Goal: Transaction & Acquisition: Purchase product/service

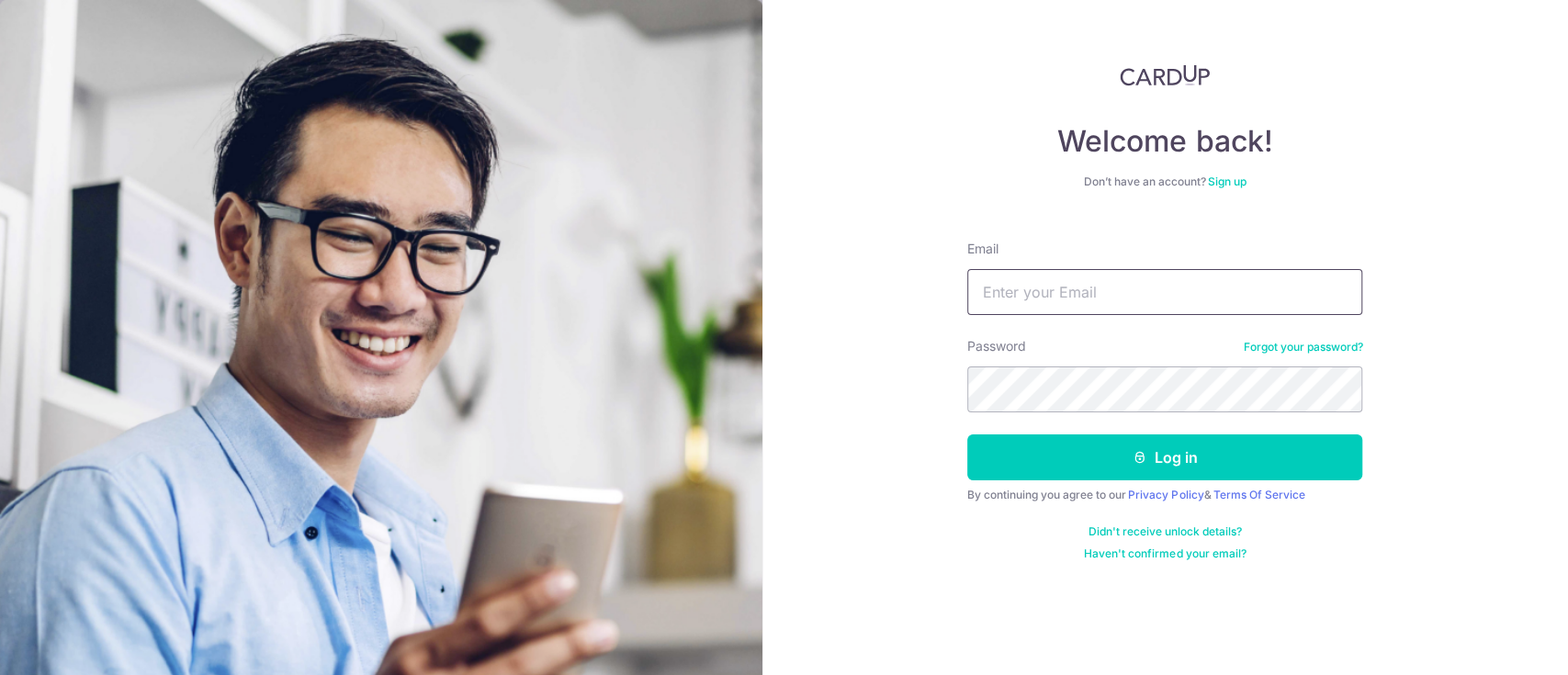
drag, startPoint x: 0, startPoint y: 0, endPoint x: 1102, endPoint y: 290, distance: 1139.5
click at [1102, 290] on input "Email" at bounding box center [1164, 292] width 395 height 46
type input "edisonnghuibeen@gmail.com"
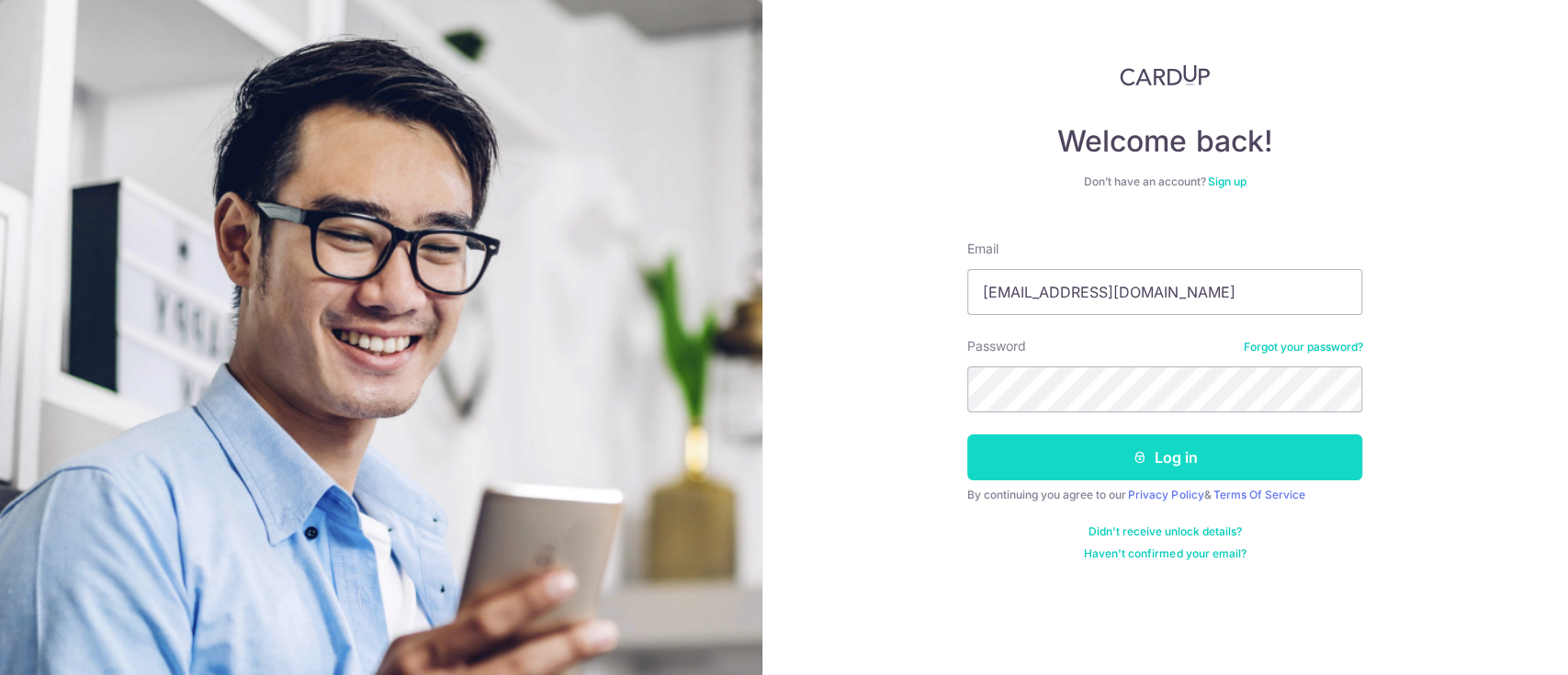
click at [1114, 456] on button "Log in" at bounding box center [1164, 458] width 395 height 46
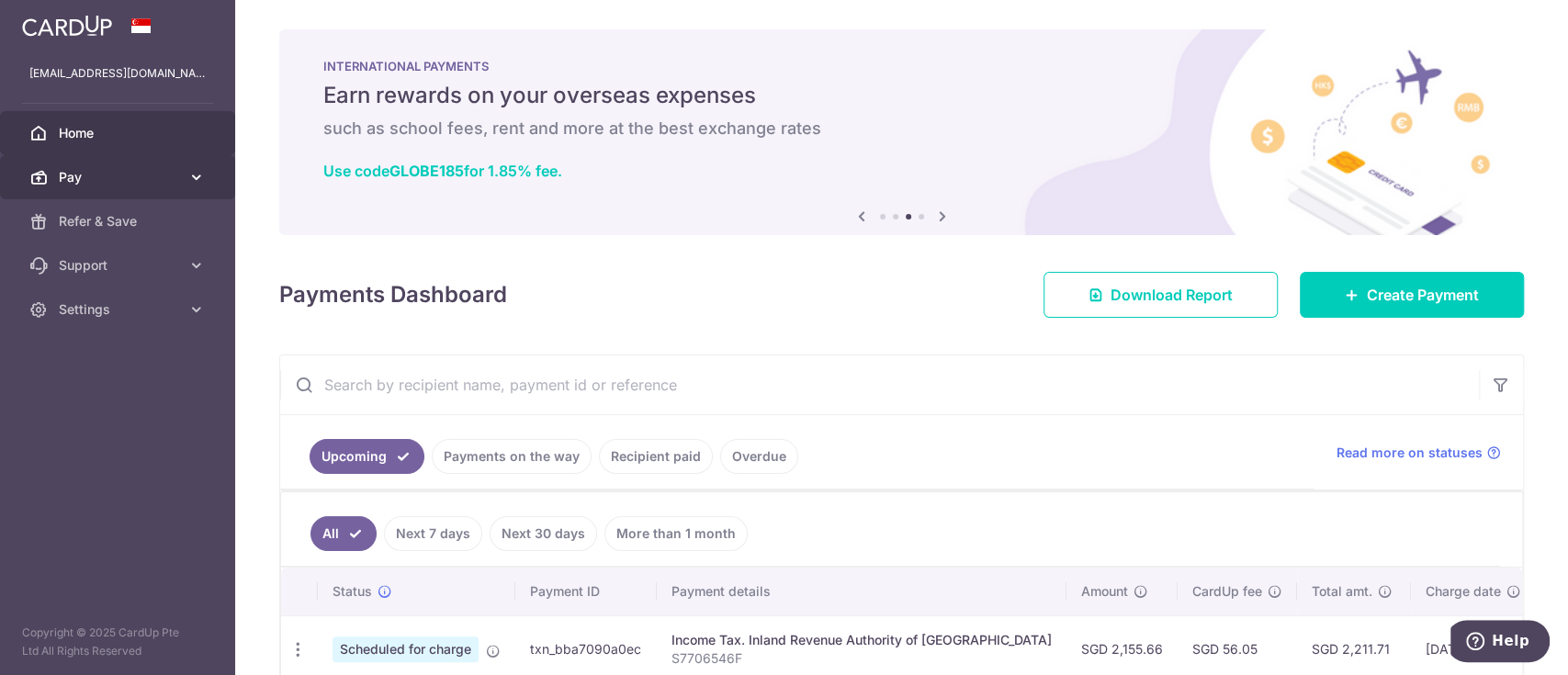
click at [109, 189] on link "Pay" at bounding box center [117, 178] width 235 height 44
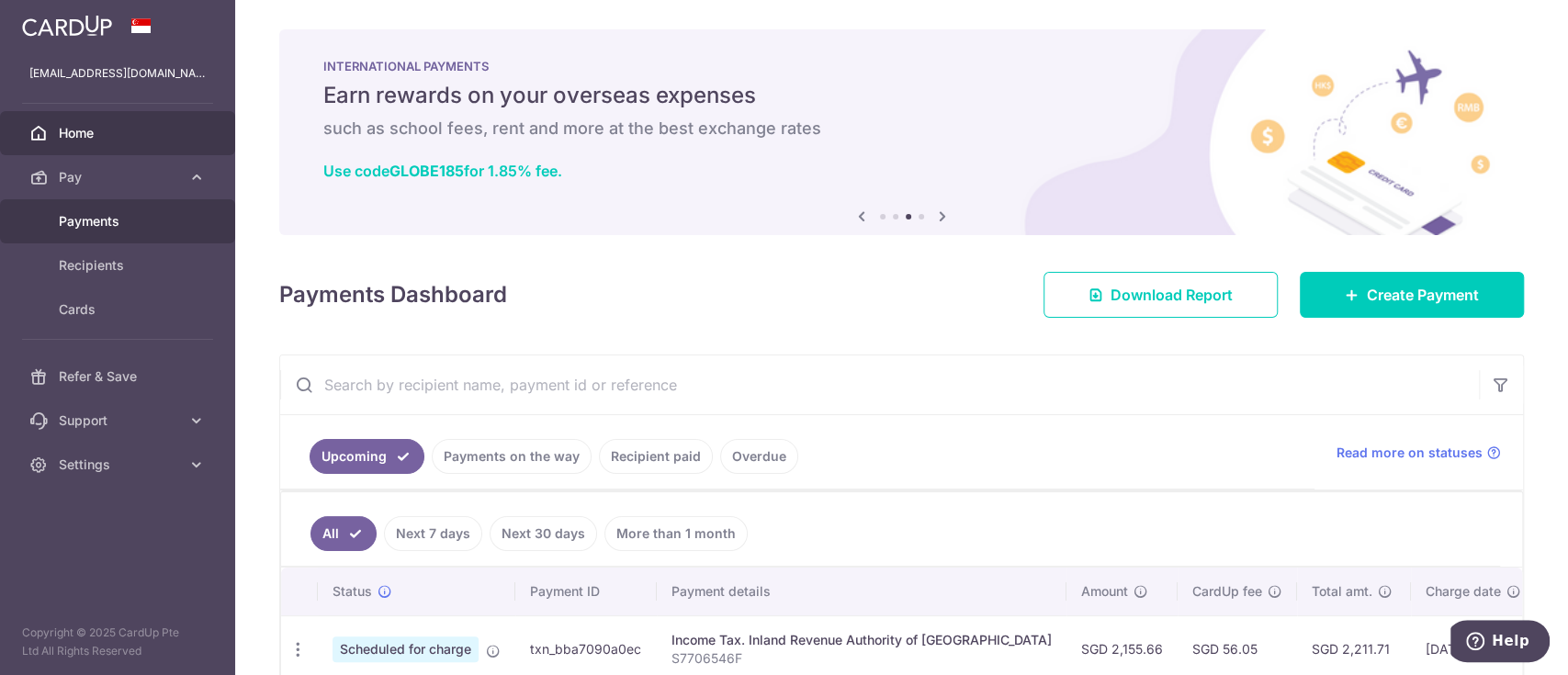
click at [107, 221] on span "Payments" at bounding box center [120, 221] width 122 height 18
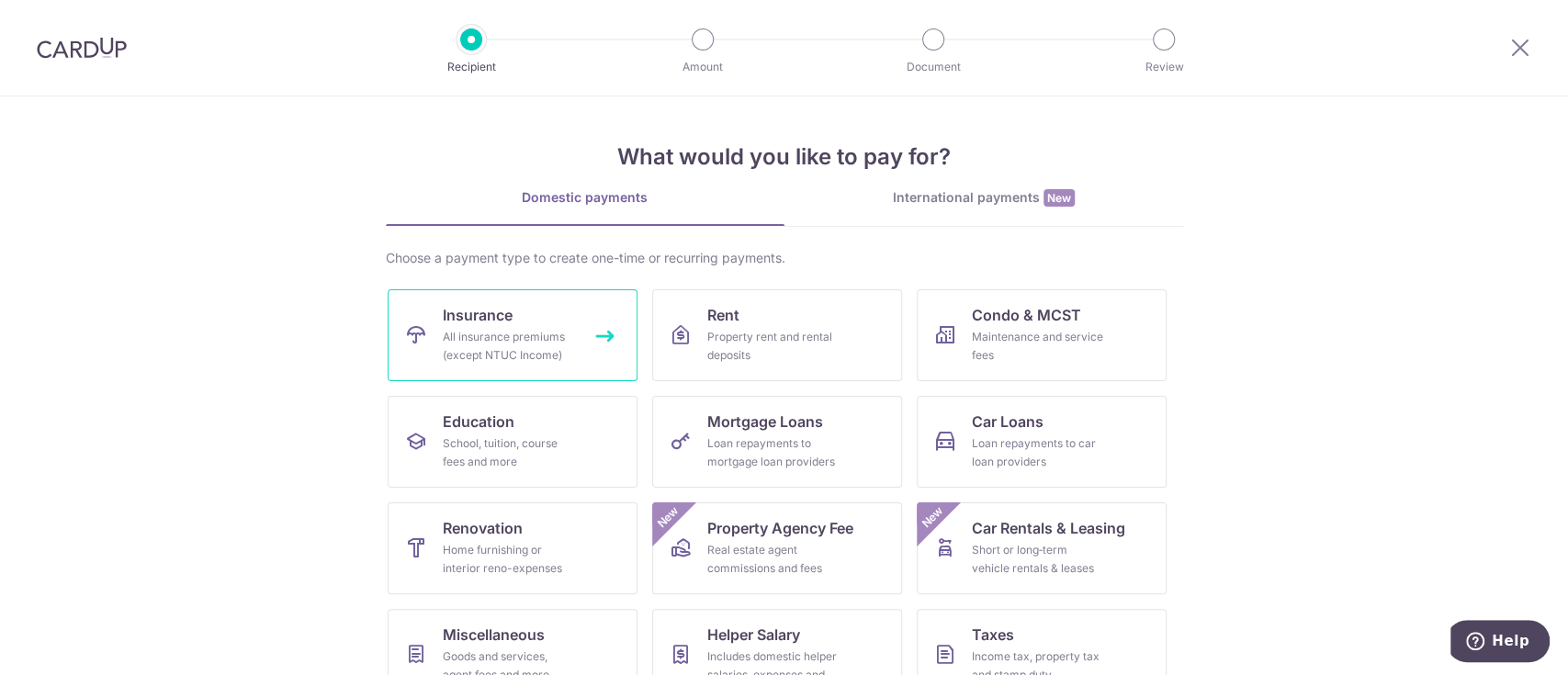
click at [491, 337] on div "All insurance premiums (except NTUC Income)" at bounding box center [509, 346] width 133 height 37
click at [515, 331] on div "All insurance premiums (except NTUC Income)" at bounding box center [509, 346] width 133 height 37
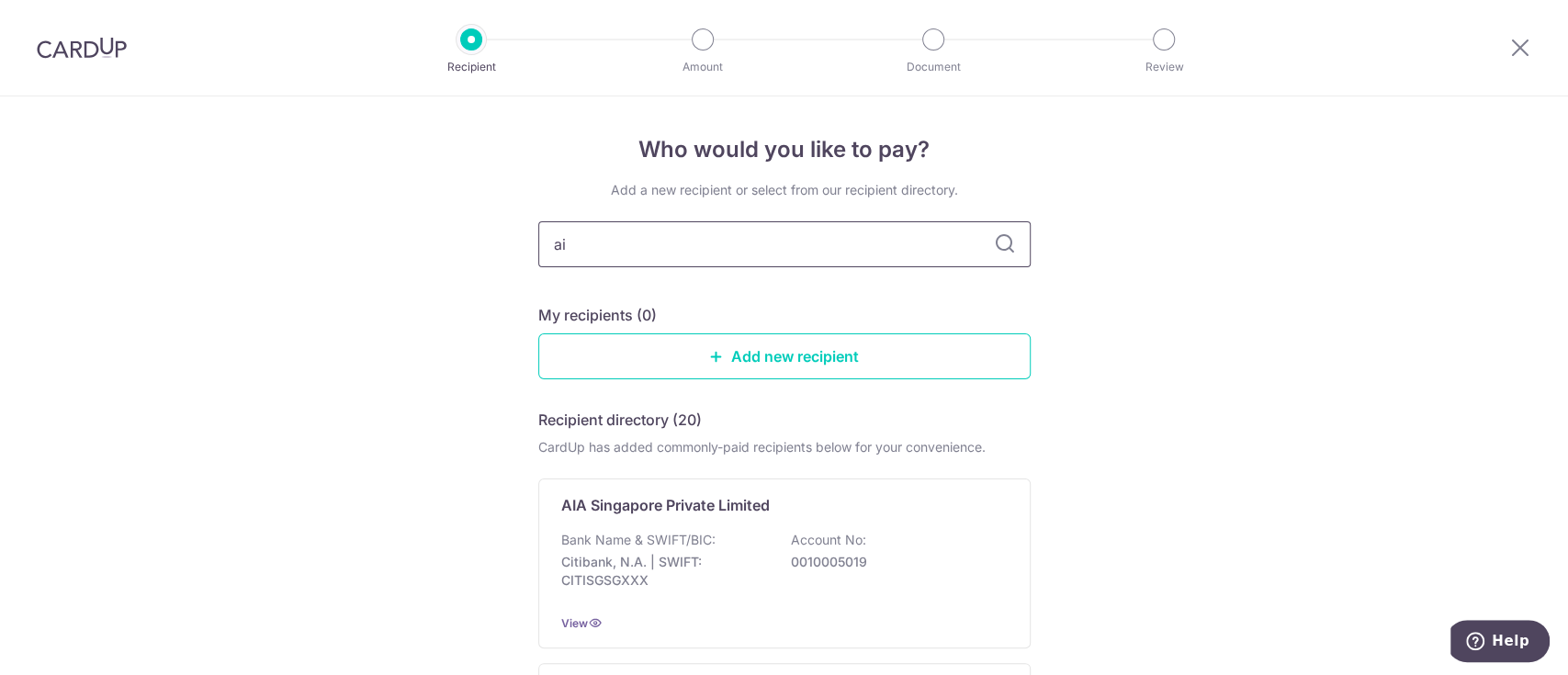
type input "aia"
type input "a"
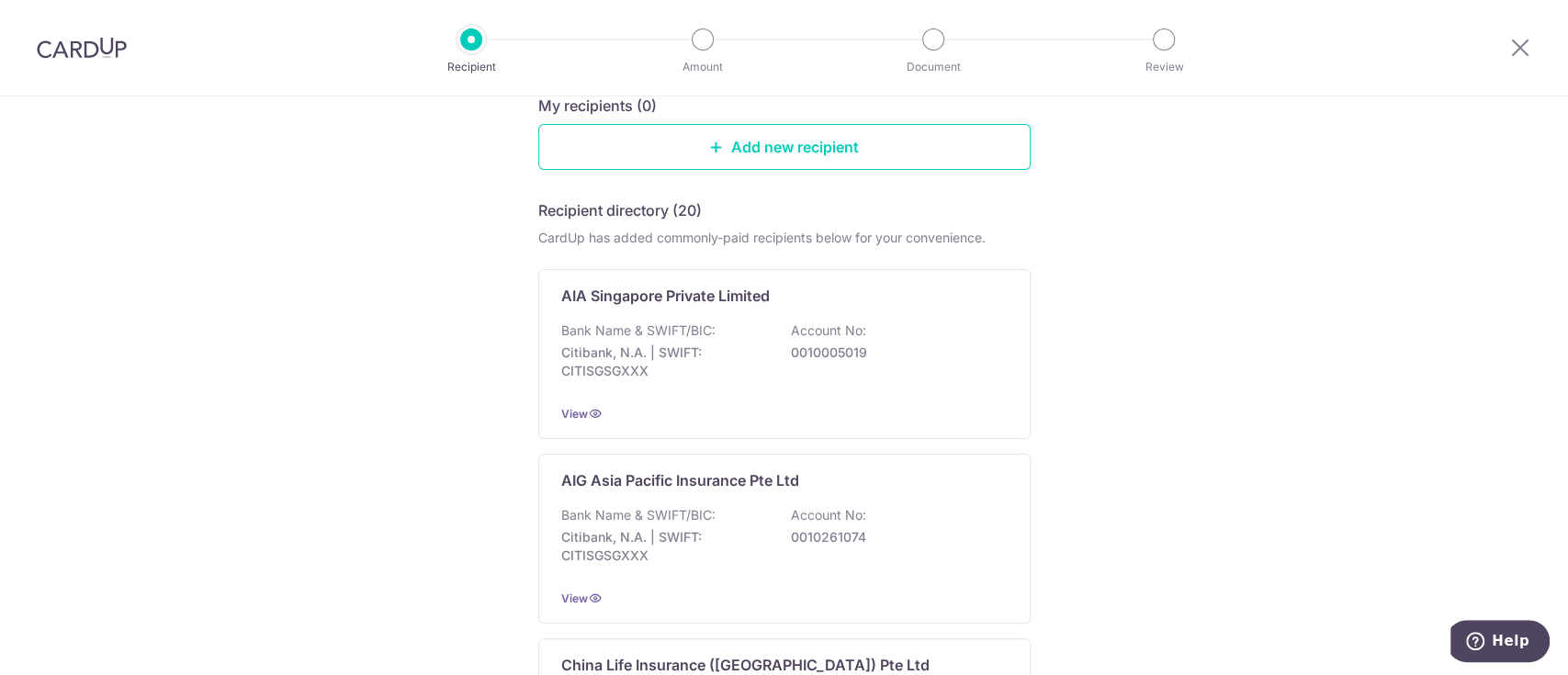
scroll to position [210, 0]
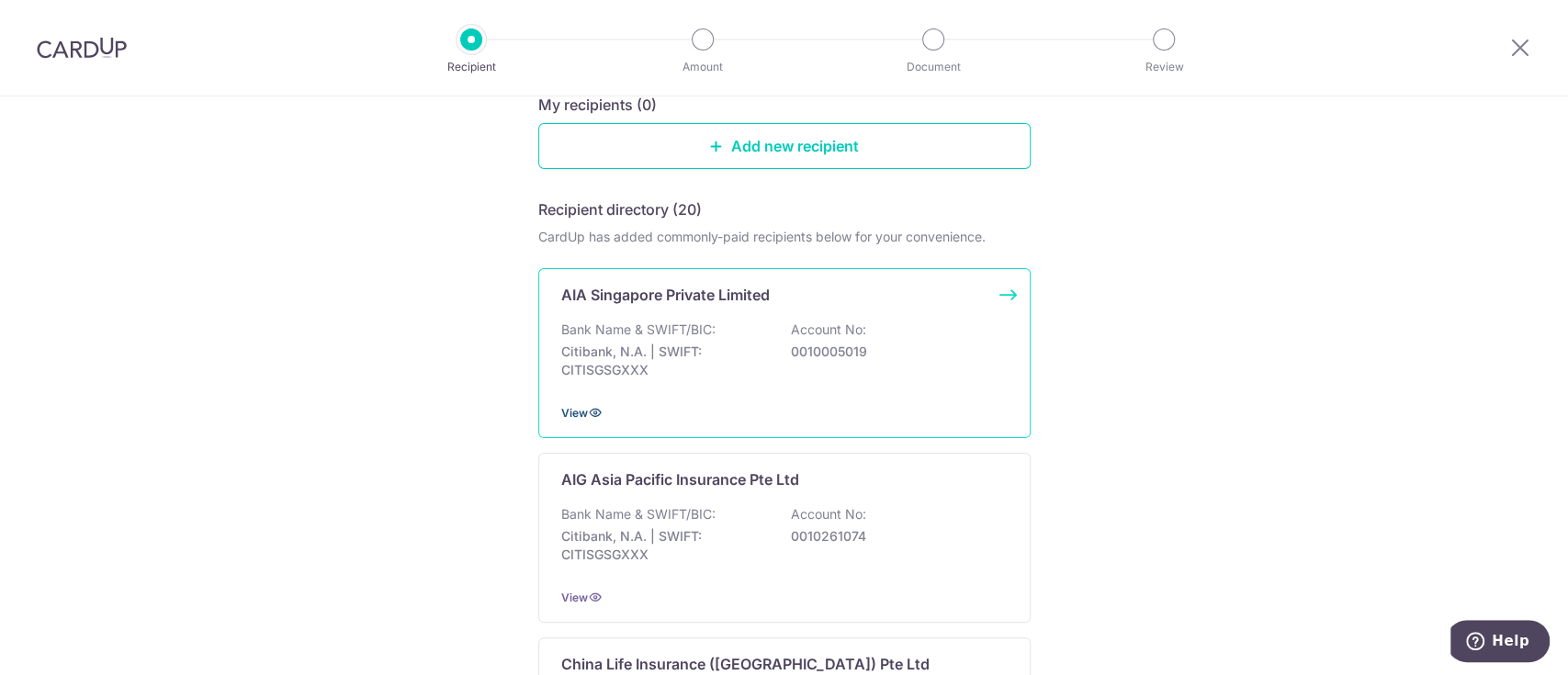
click at [577, 406] on span "View" at bounding box center [575, 413] width 27 height 14
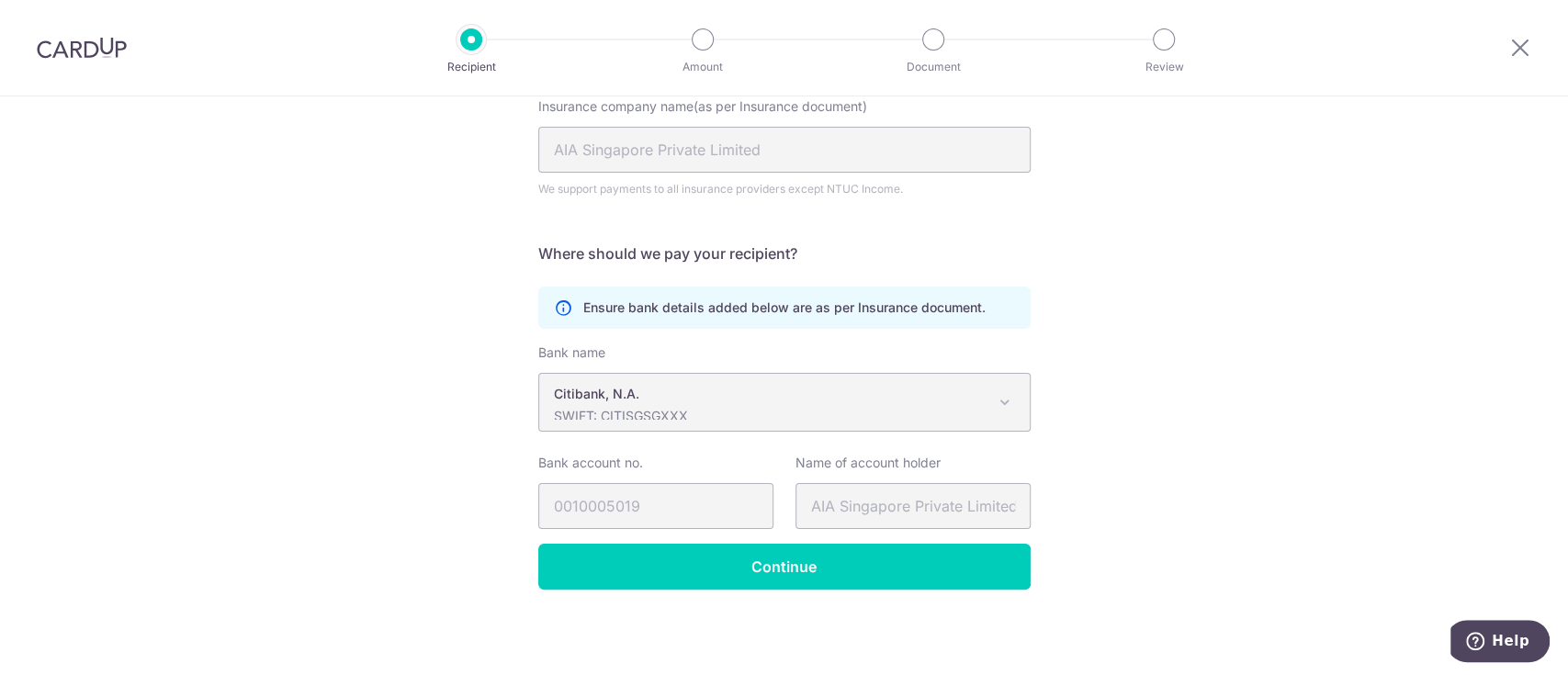
click at [1163, 342] on div "Recipient Details Your recipient does not need a CardUp account to receive your…" at bounding box center [784, 287] width 1568 height 777
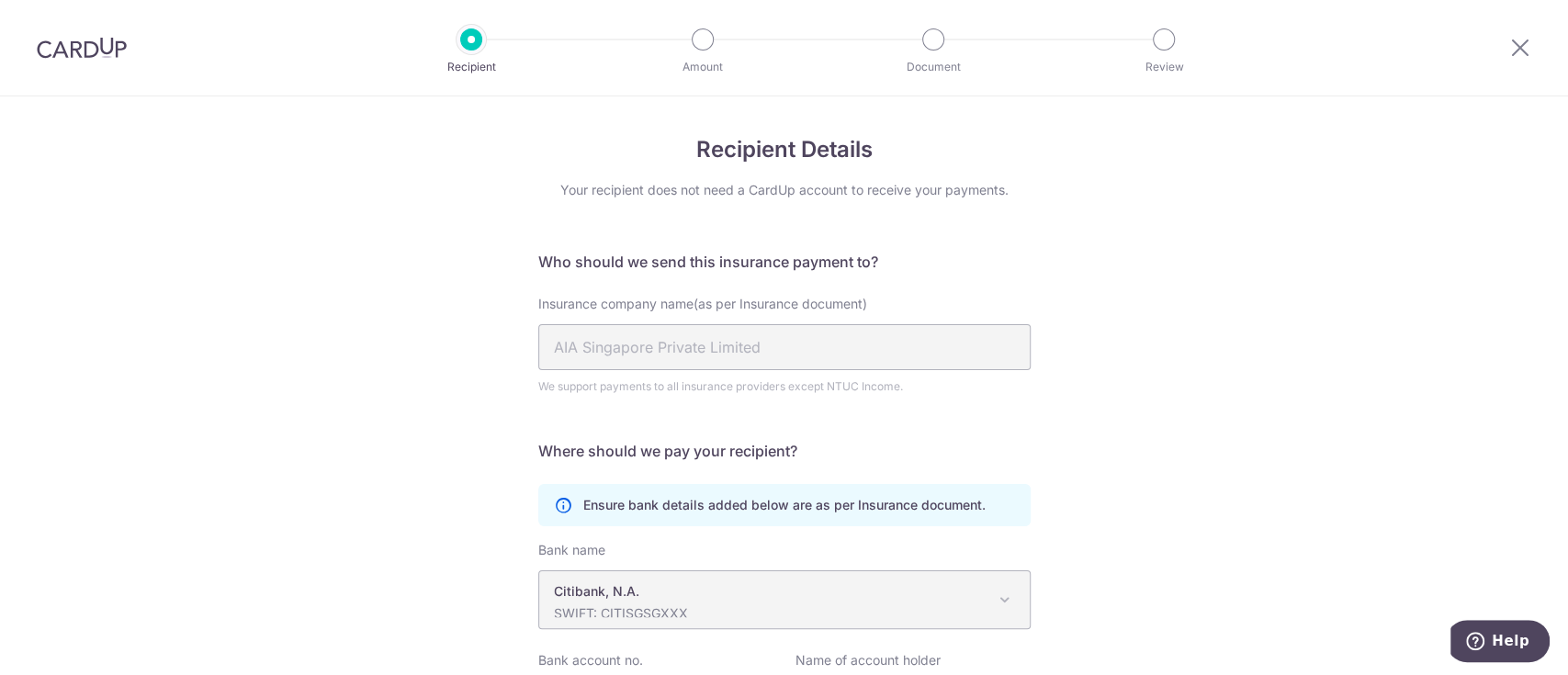
scroll to position [197, 0]
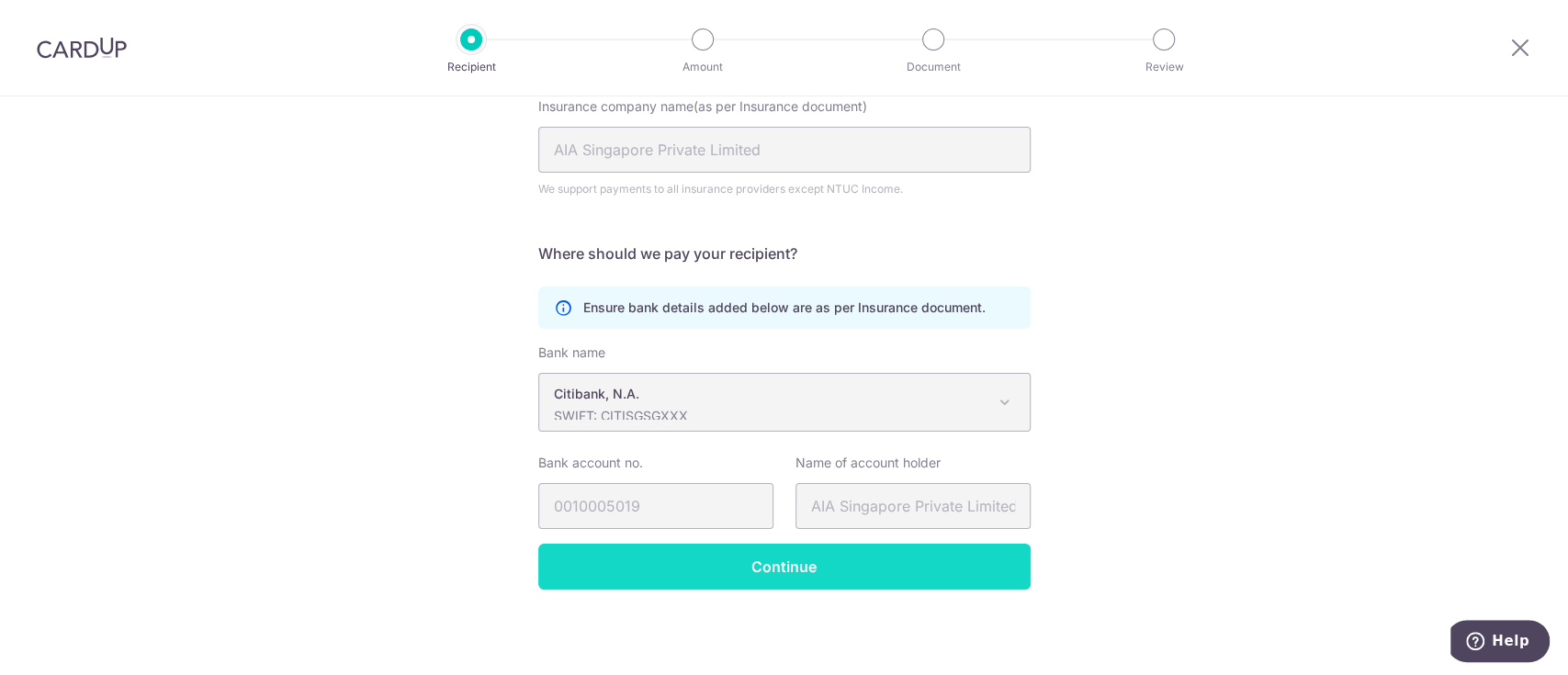
click at [818, 576] on input "Continue" at bounding box center [784, 567] width 493 height 46
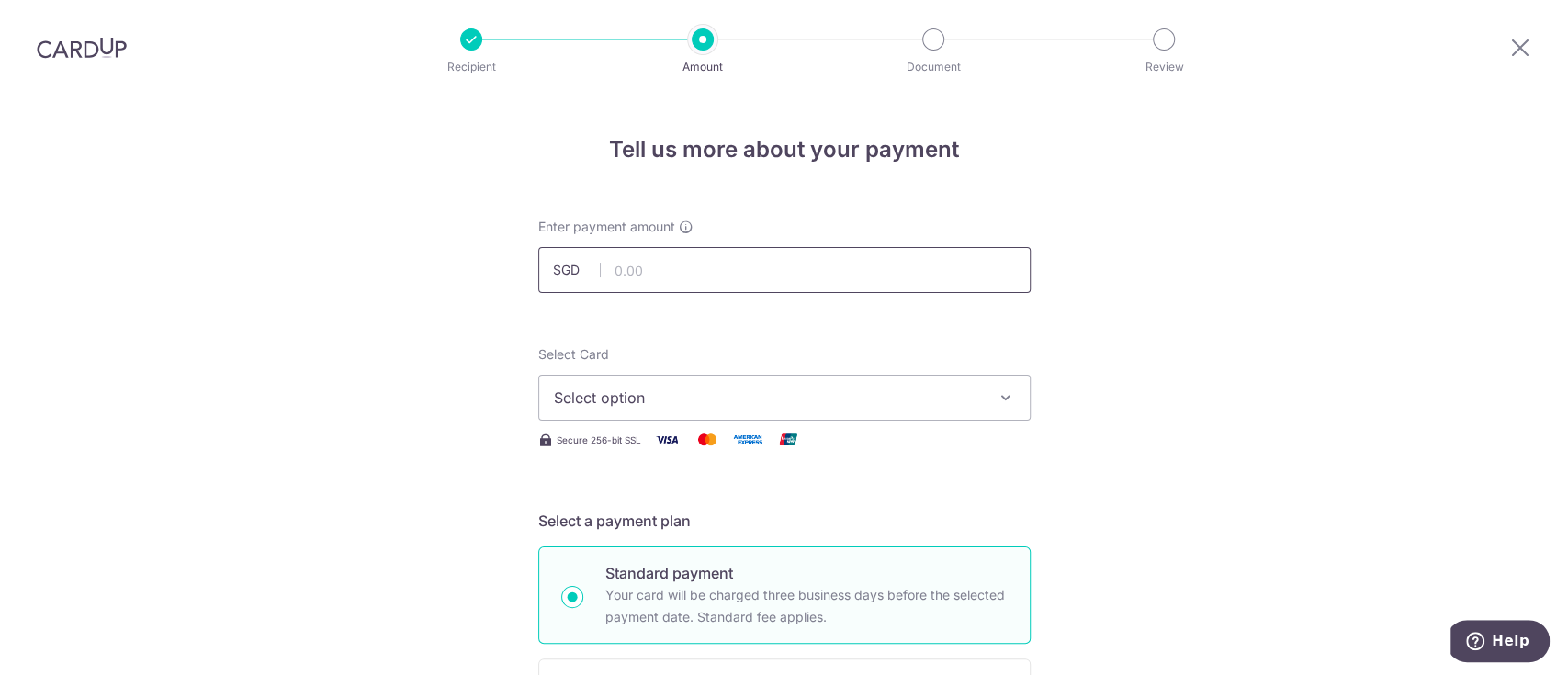
drag, startPoint x: 0, startPoint y: 0, endPoint x: 659, endPoint y: 276, distance: 714.5
click at [659, 276] on input "text" at bounding box center [784, 270] width 493 height 46
type input "677.50"
click at [1000, 405] on icon "button" at bounding box center [1005, 398] width 18 height 18
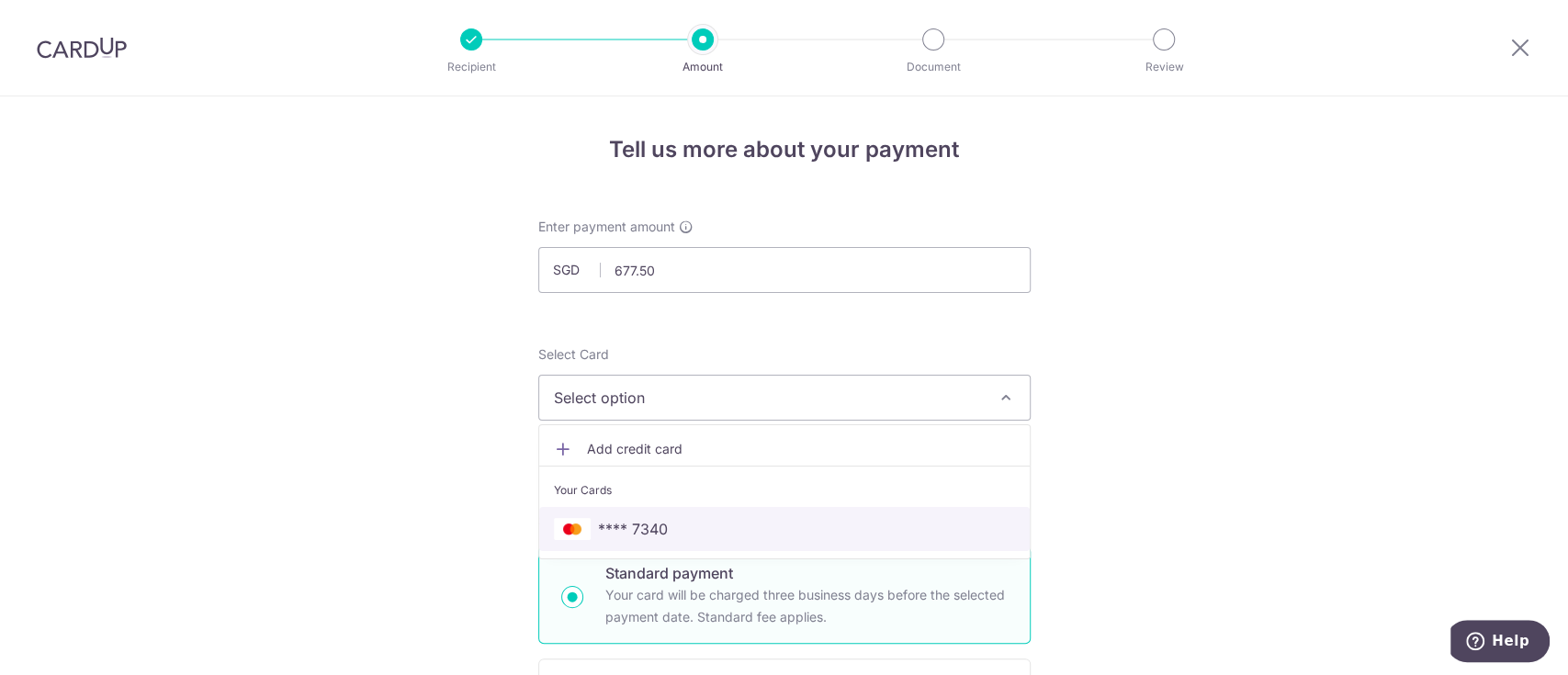
click at [654, 523] on span "**** 7340" at bounding box center [633, 530] width 70 height 22
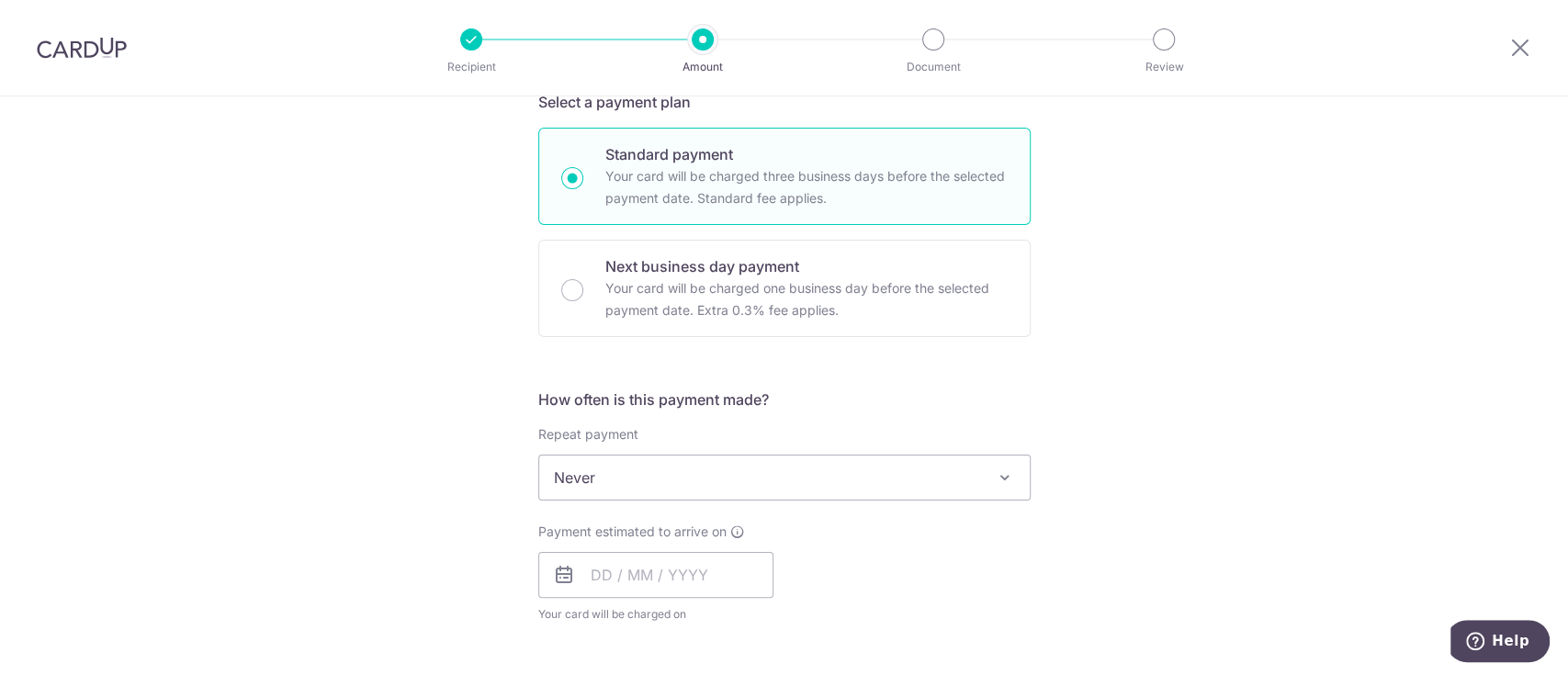
scroll to position [448, 0]
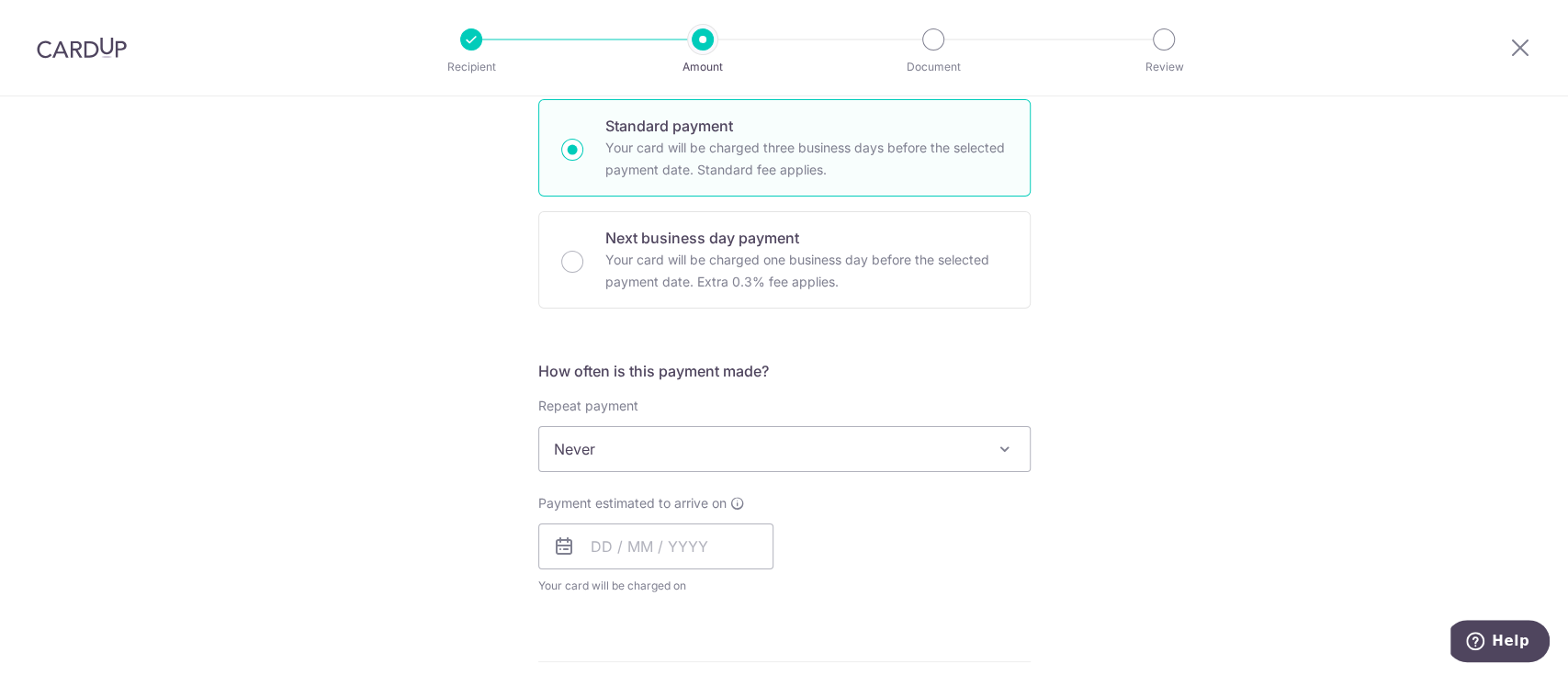
click at [967, 444] on span "Never" at bounding box center [784, 449] width 491 height 44
click at [585, 548] on input "text" at bounding box center [656, 547] width 235 height 46
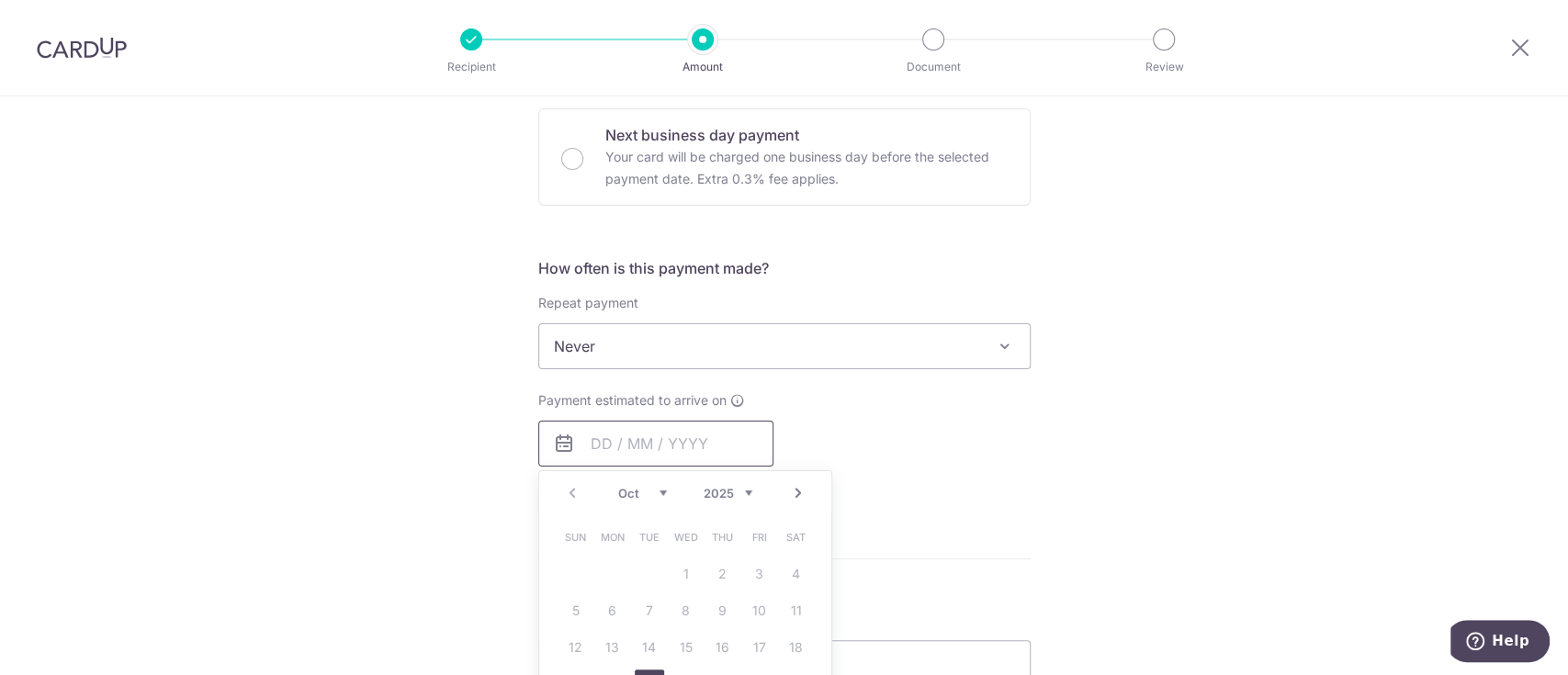
scroll to position [530, 0]
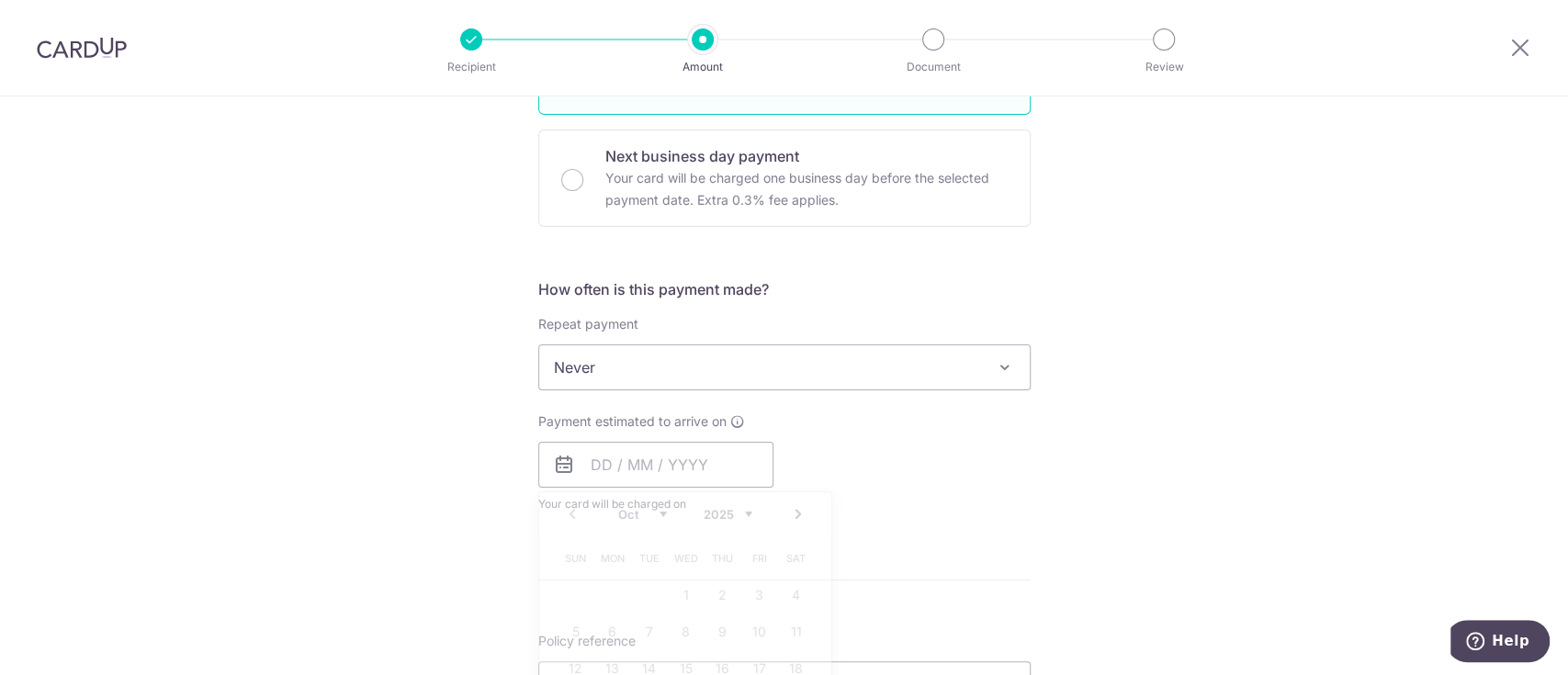
click at [1135, 533] on div "Tell us more about your payment Enter payment amount SGD 677.50 677.50 Select C…" at bounding box center [784, 398] width 1568 height 1662
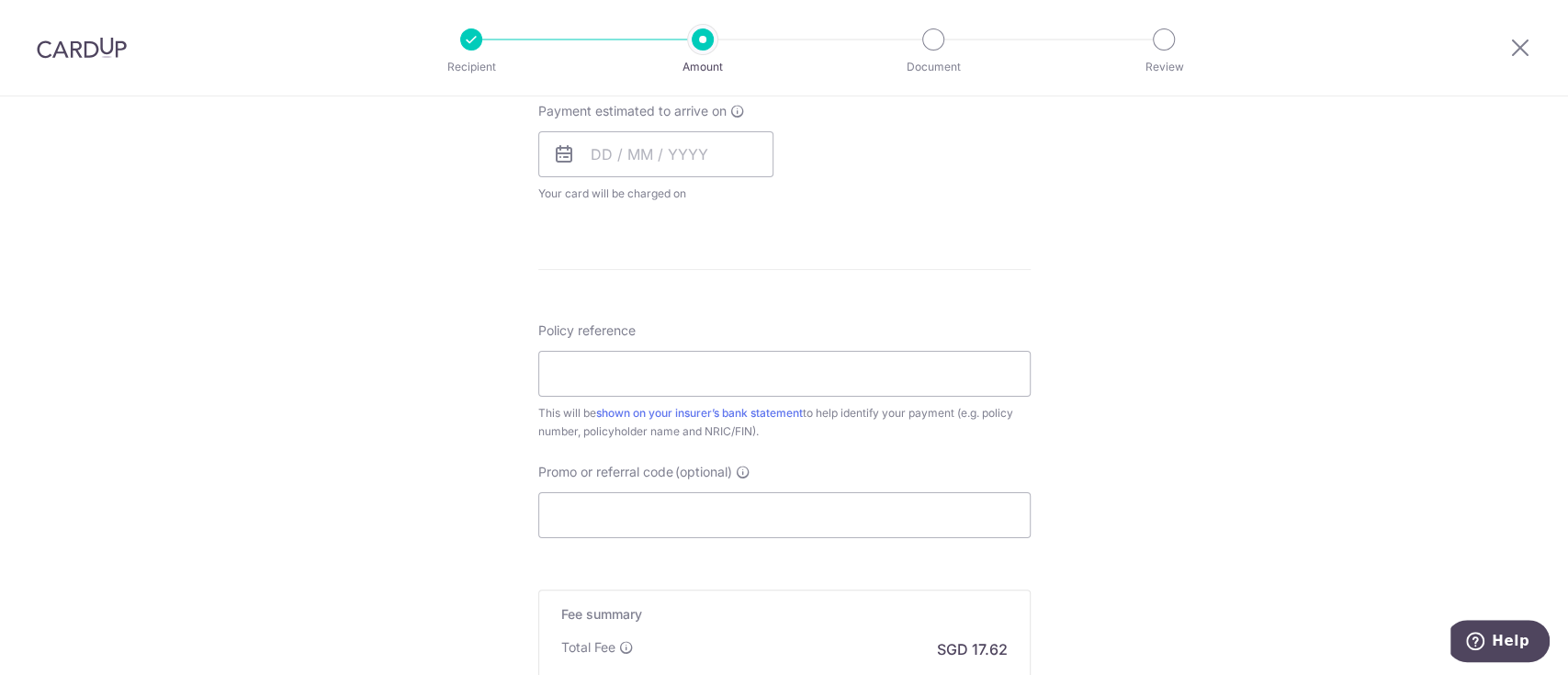
scroll to position [842, 0]
click at [638, 140] on input "text" at bounding box center [656, 153] width 235 height 46
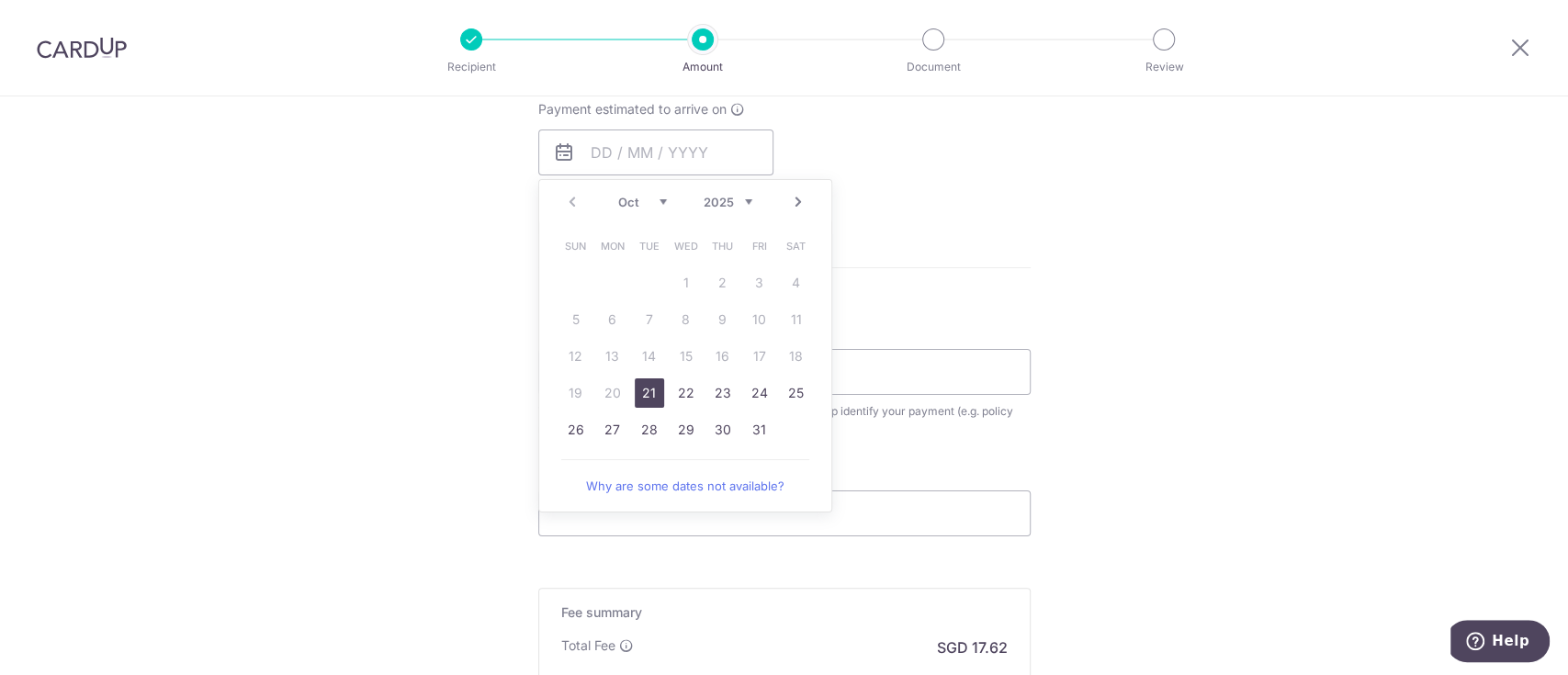
click at [648, 397] on link "21" at bounding box center [649, 393] width 29 height 29
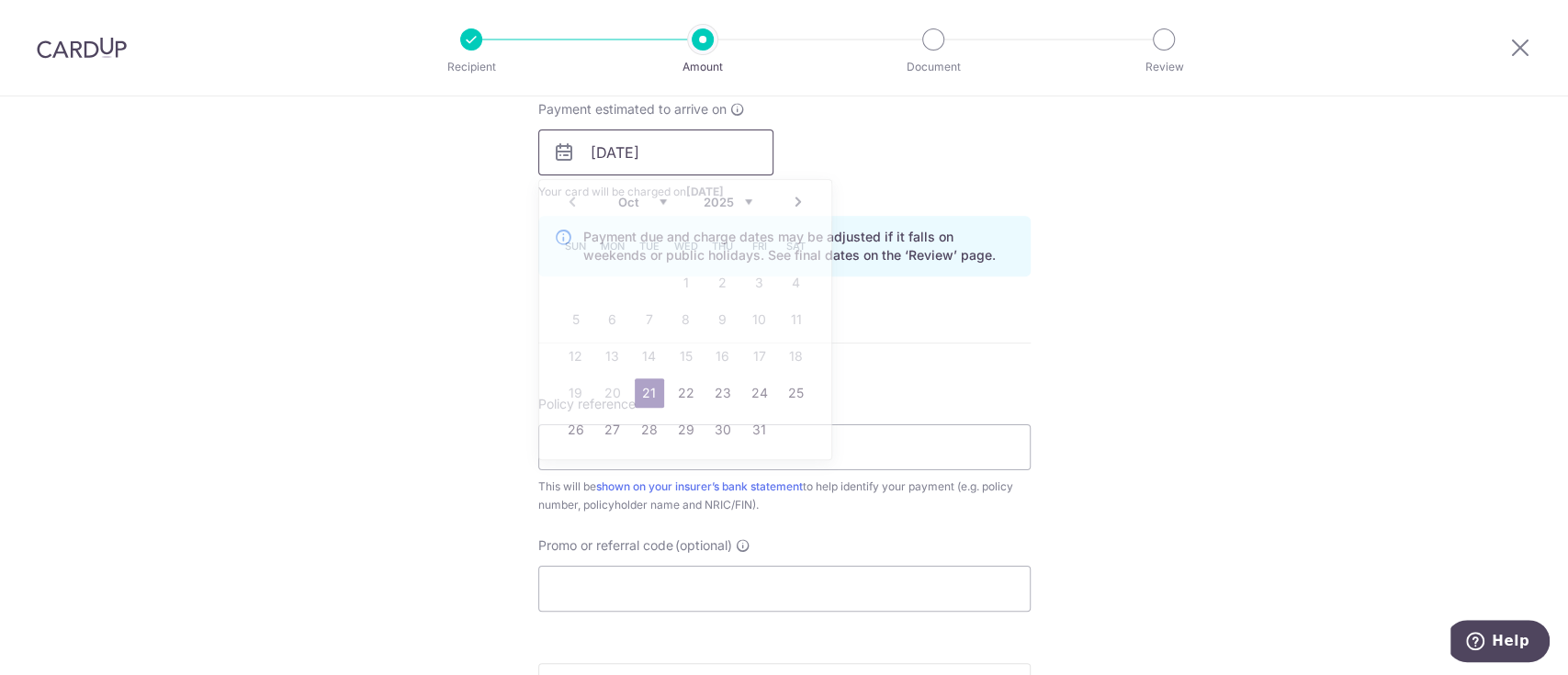
click at [726, 154] on input "21/10/2025" at bounding box center [656, 153] width 235 height 46
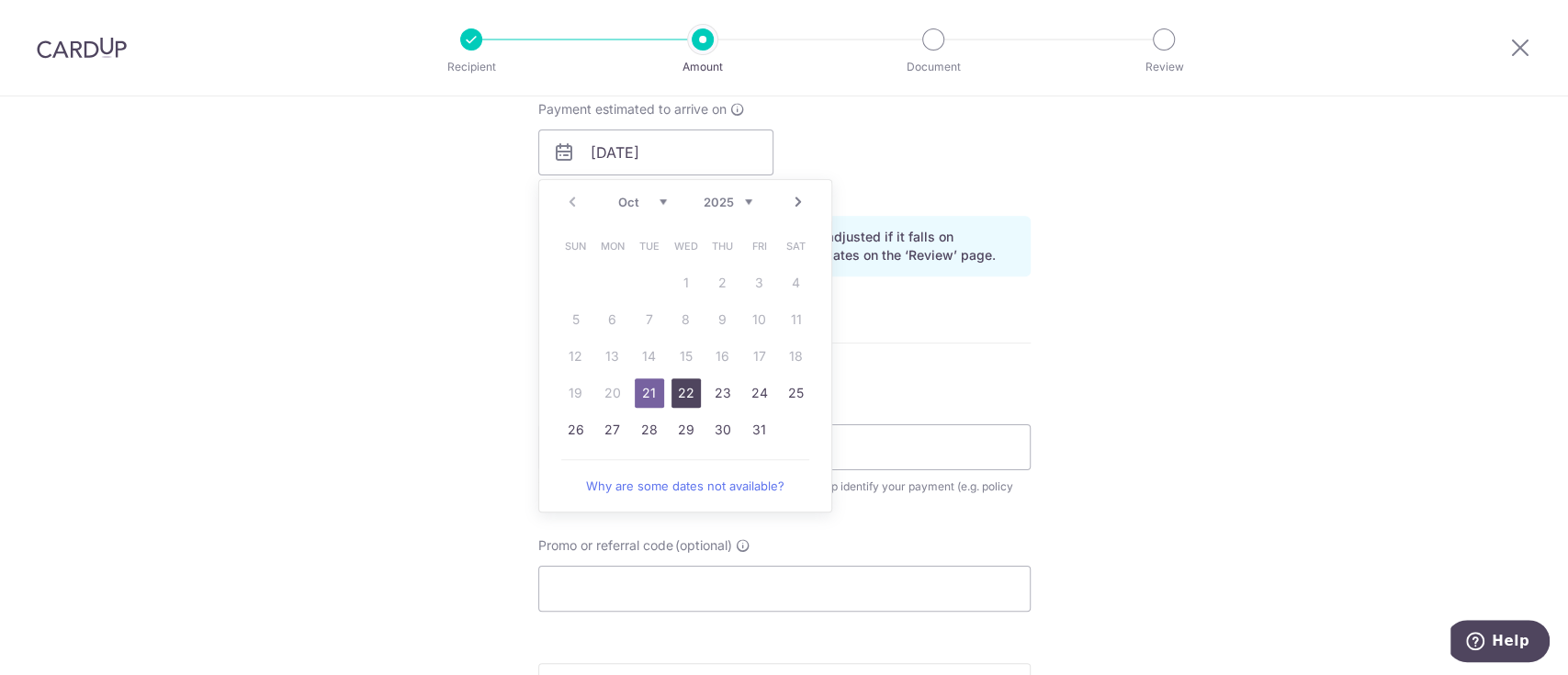
click at [683, 392] on link "22" at bounding box center [686, 393] width 29 height 29
type input "[DATE]"
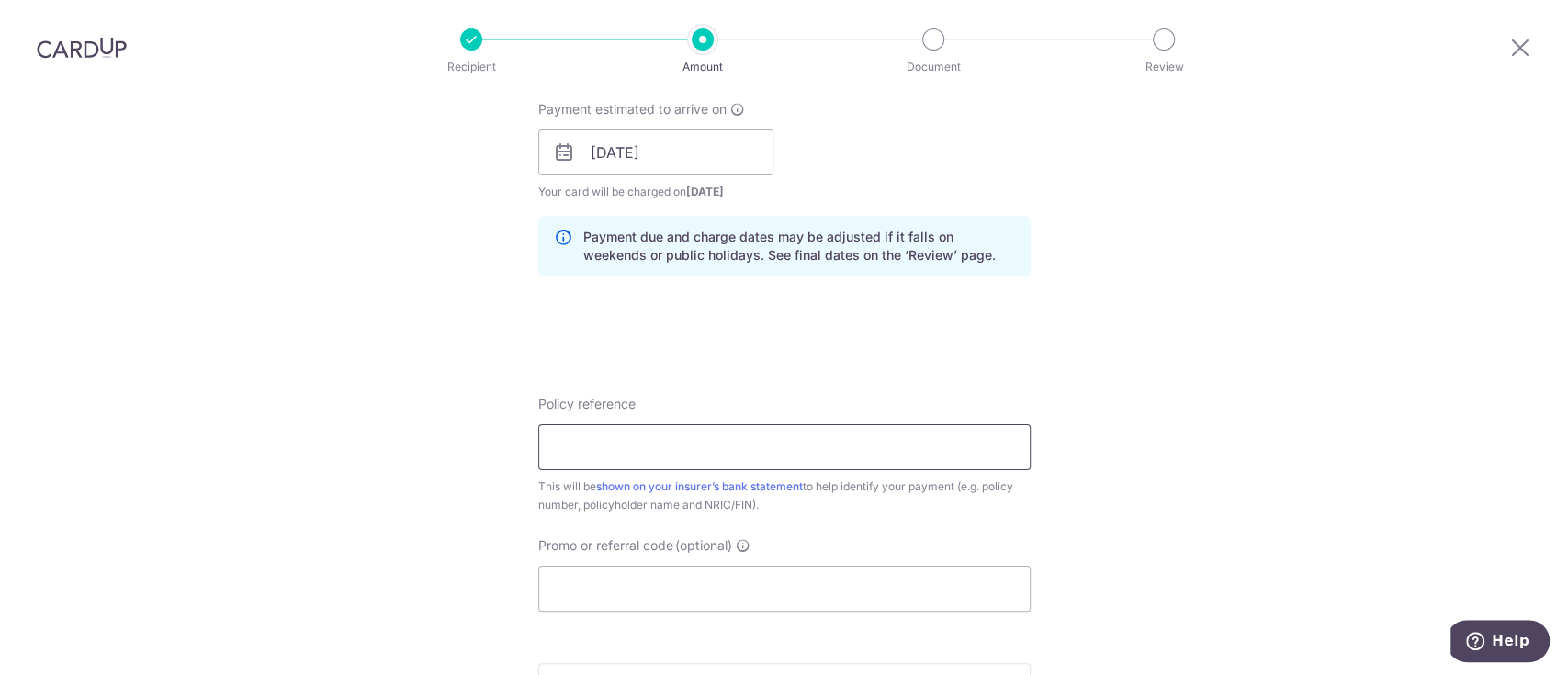
click at [689, 455] on input "Policy reference" at bounding box center [784, 448] width 493 height 46
type input "L524841460"
click at [579, 594] on input "Promo or referral code (optional)" at bounding box center [784, 588] width 493 height 46
paste input "OFF225"
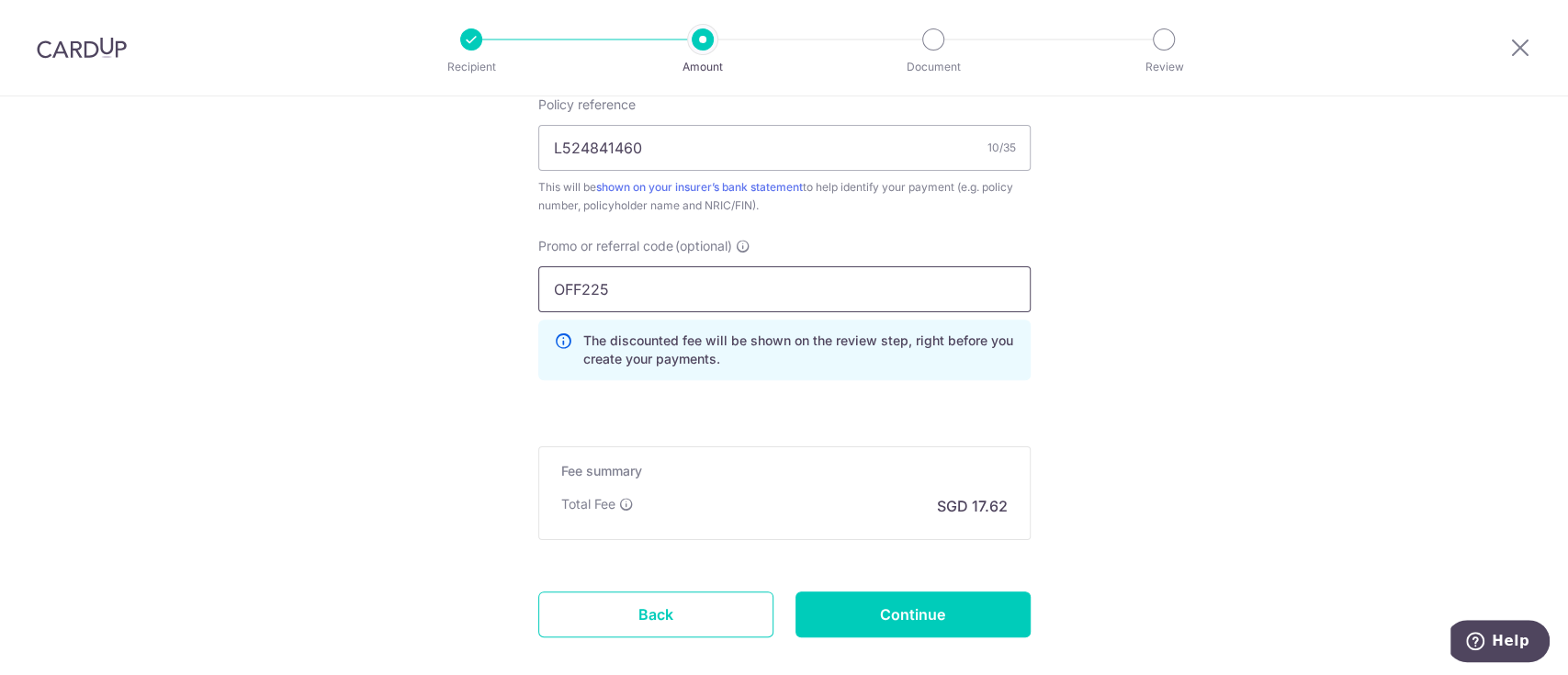
scroll to position [1219, 0]
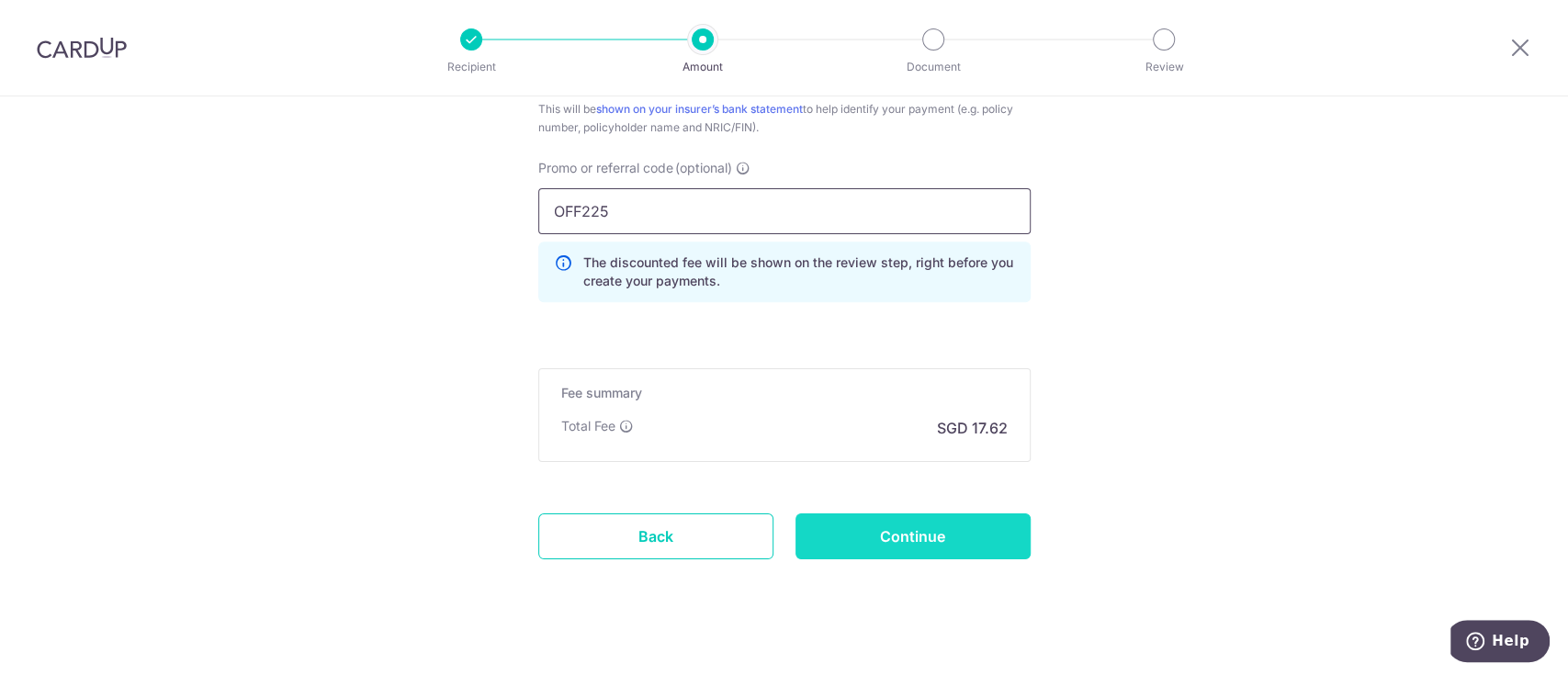
type input "OFF225"
click at [913, 538] on input "Continue" at bounding box center [912, 537] width 235 height 46
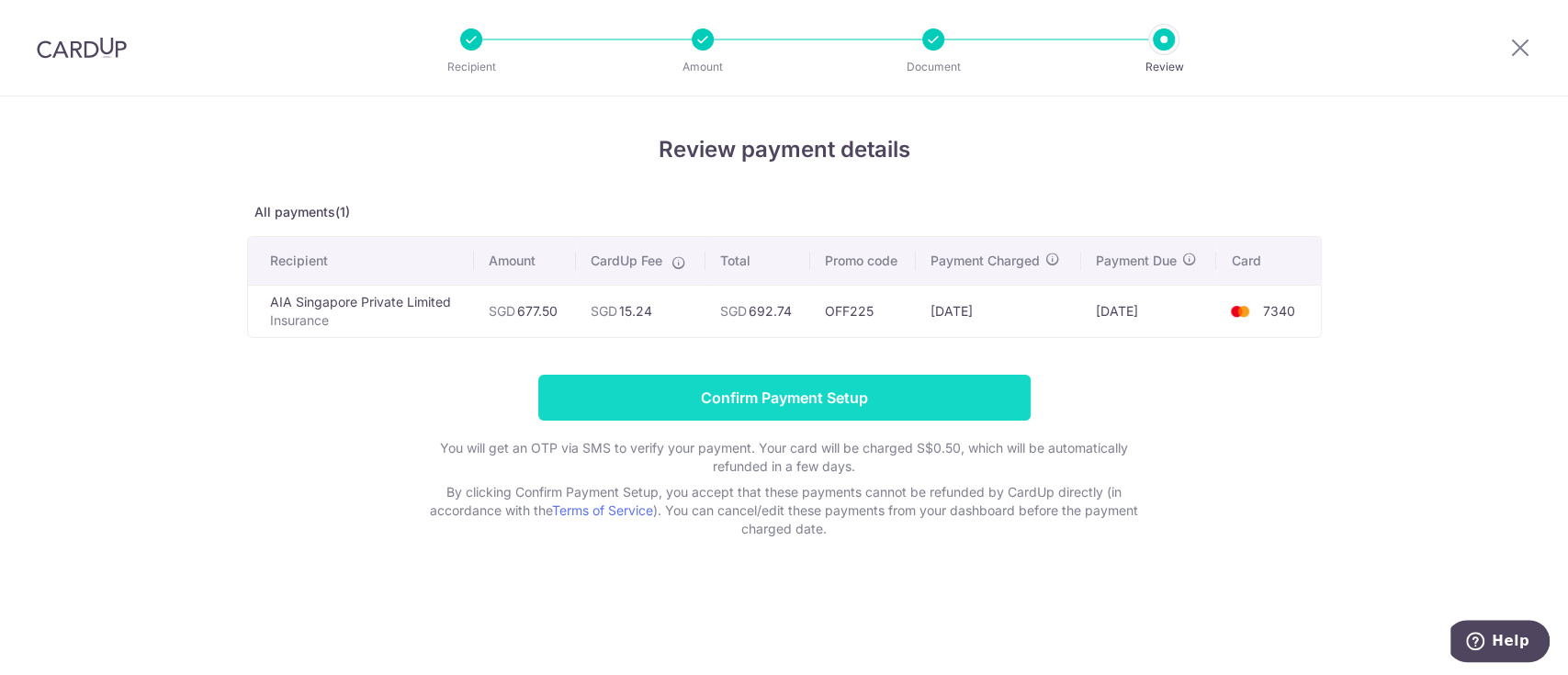
click at [829, 393] on input "Confirm Payment Setup" at bounding box center [784, 398] width 493 height 46
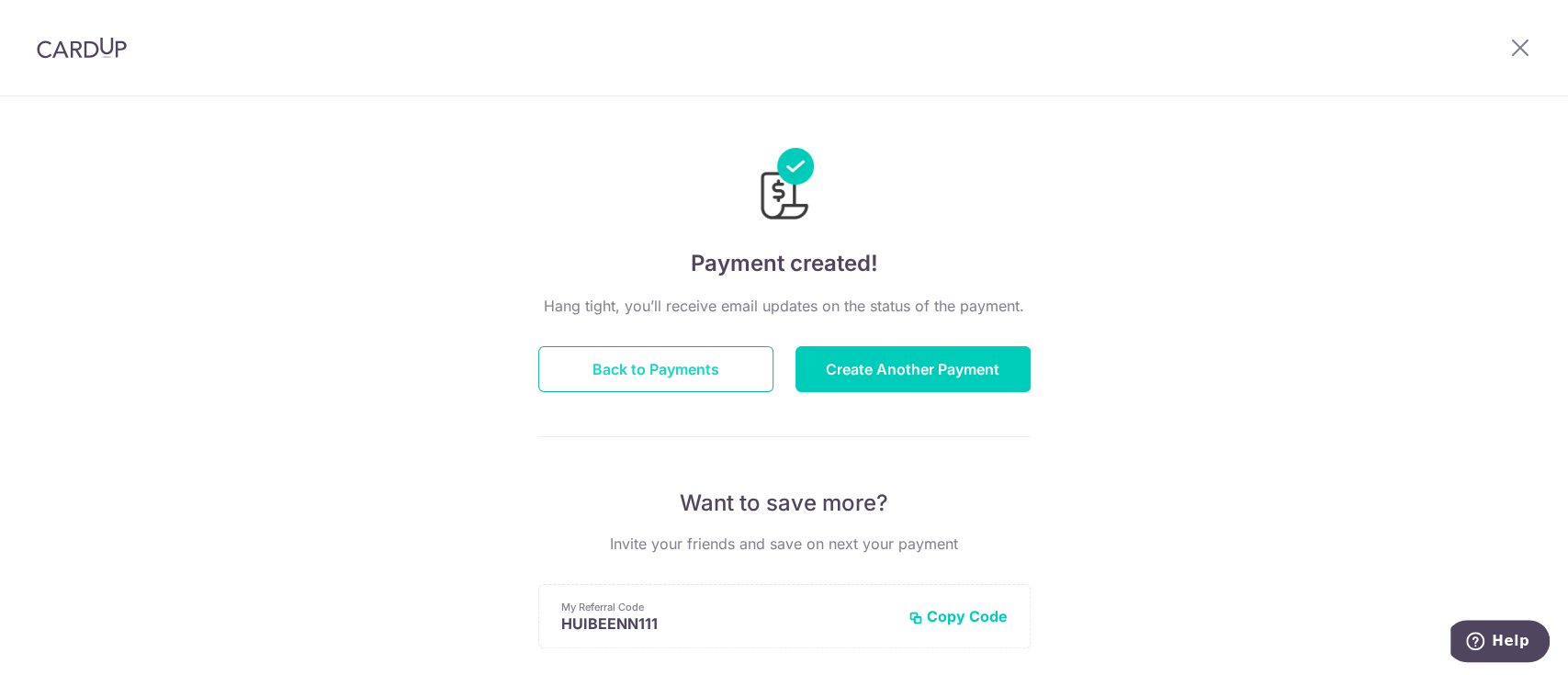
click at [623, 371] on button "Back to Payments" at bounding box center [656, 369] width 235 height 46
